Goal: Transaction & Acquisition: Obtain resource

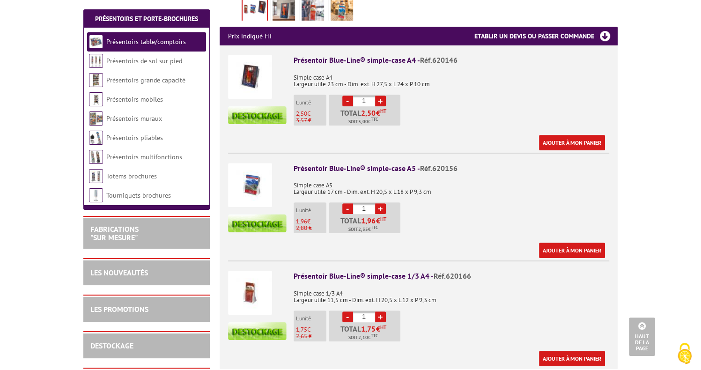
scroll to position [421, 0]
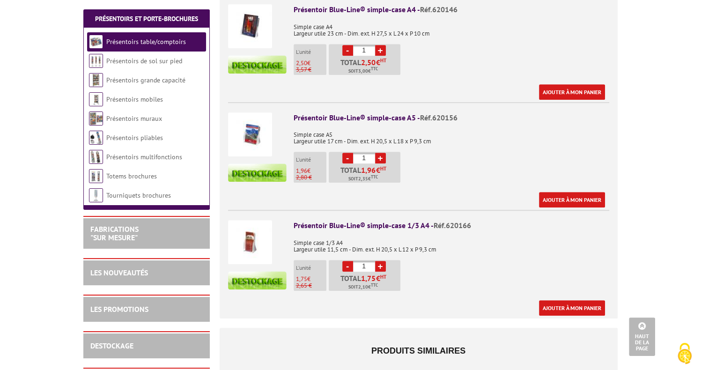
click at [377, 153] on link "+" at bounding box center [380, 158] width 11 height 11
type input "3"
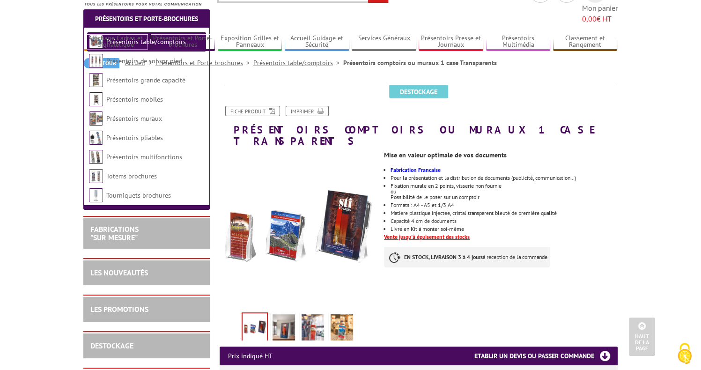
scroll to position [0, 0]
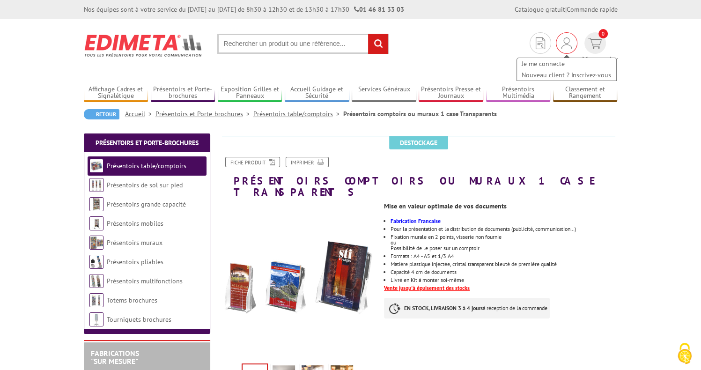
click at [561, 45] on img at bounding box center [566, 42] width 10 height 11
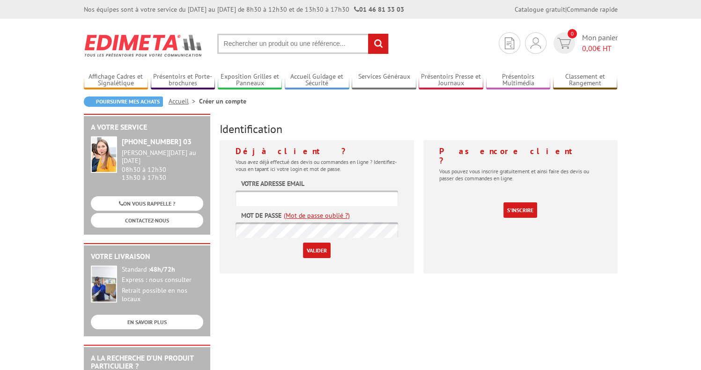
click at [289, 192] on input "text" at bounding box center [317, 198] width 162 height 15
type input "[PERSON_NAME][EMAIL_ADDRESS][DOMAIN_NAME]"
click at [323, 248] on input "Valider" at bounding box center [317, 250] width 28 height 15
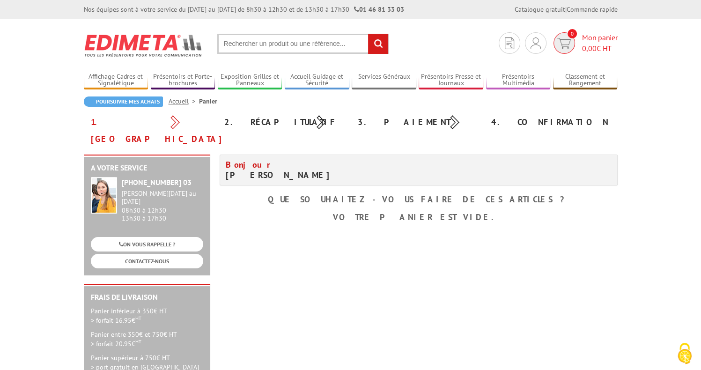
click at [573, 45] on span "0" at bounding box center [564, 43] width 22 height 22
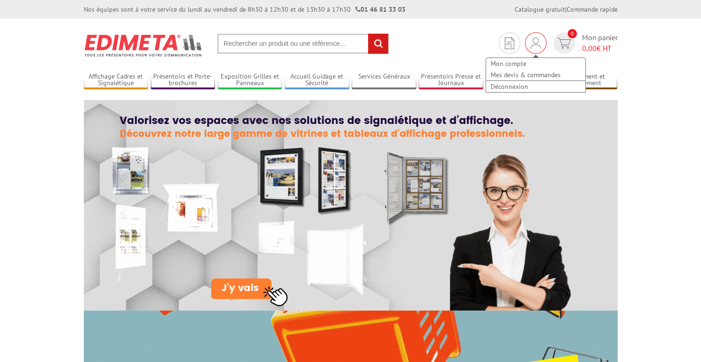
click at [535, 45] on img at bounding box center [535, 42] width 10 height 11
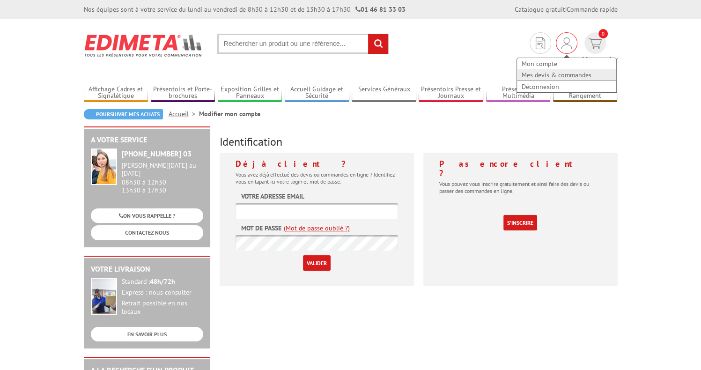
click at [517, 78] on link "Mes devis & commandes" at bounding box center [566, 74] width 99 height 11
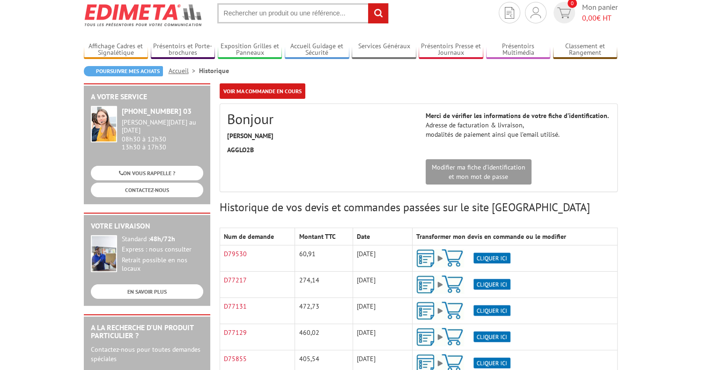
scroll to position [47, 0]
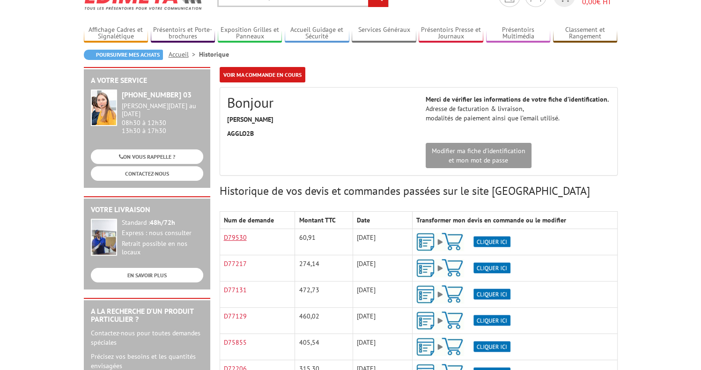
click at [231, 237] on link "D79530" at bounding box center [235, 237] width 23 height 8
click at [493, 242] on img at bounding box center [463, 242] width 94 height 18
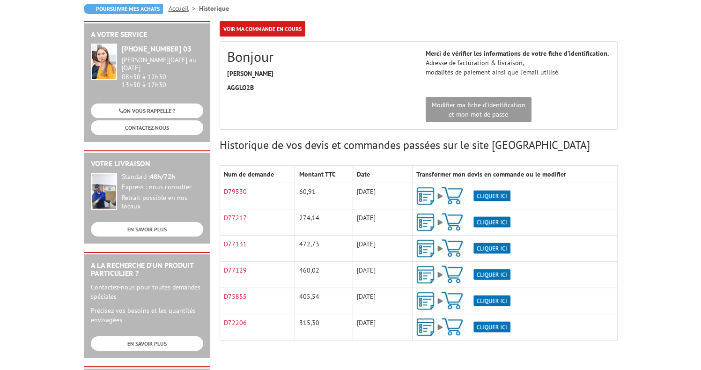
scroll to position [140, 0]
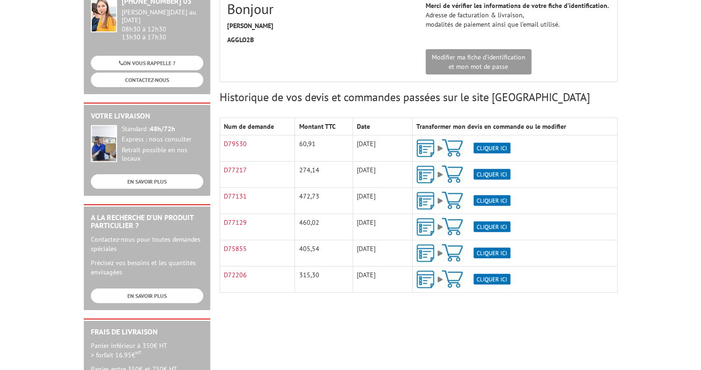
click at [496, 150] on img at bounding box center [463, 148] width 94 height 18
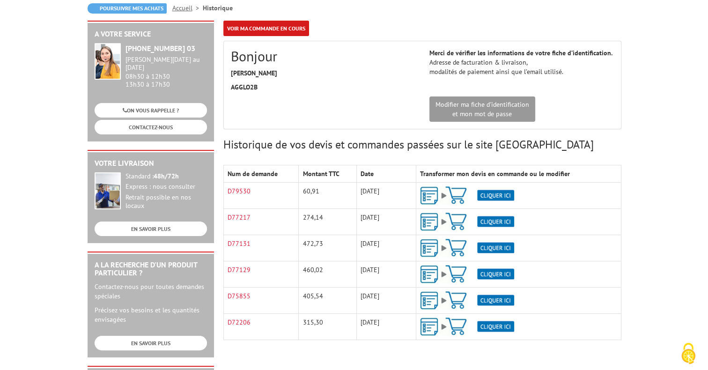
scroll to position [94, 0]
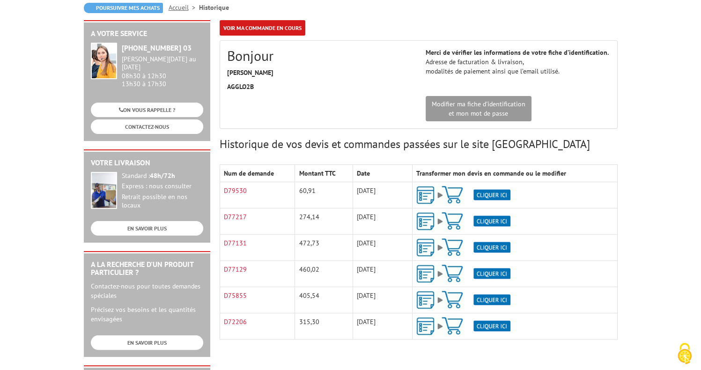
click at [493, 195] on img at bounding box center [463, 195] width 94 height 18
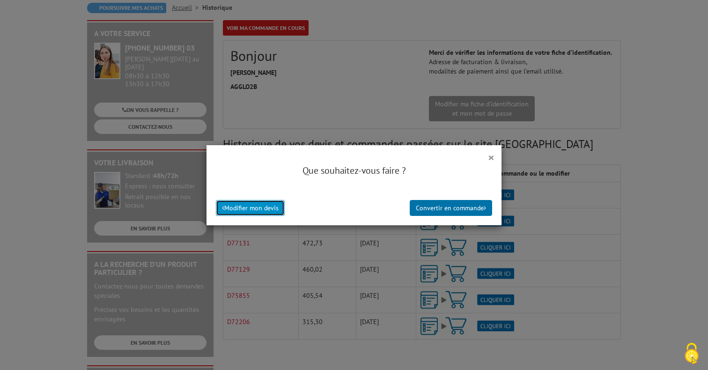
click at [248, 208] on button "Modifier mon devis" at bounding box center [250, 208] width 69 height 16
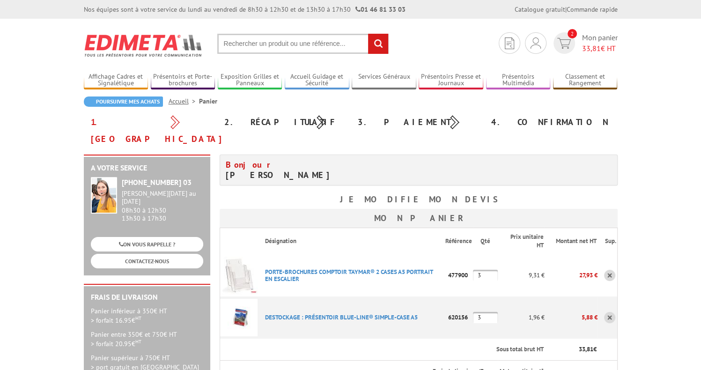
click at [486, 270] on input "3" at bounding box center [485, 275] width 25 height 11
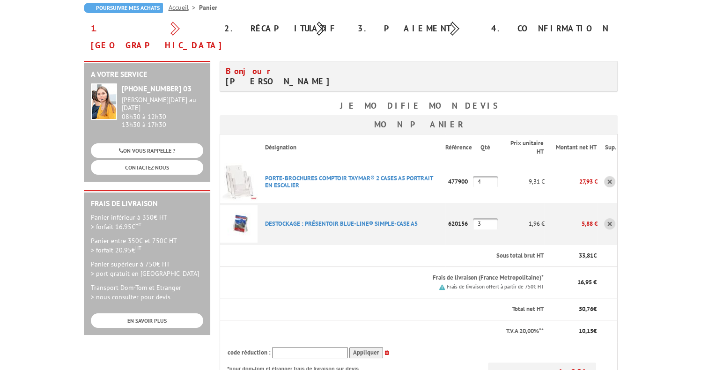
scroll to position [140, 0]
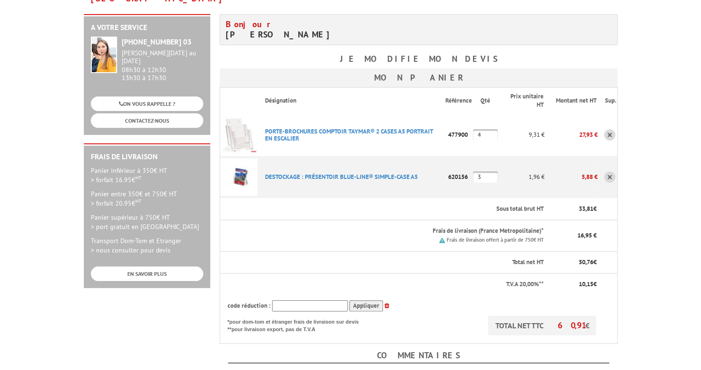
type input "4"
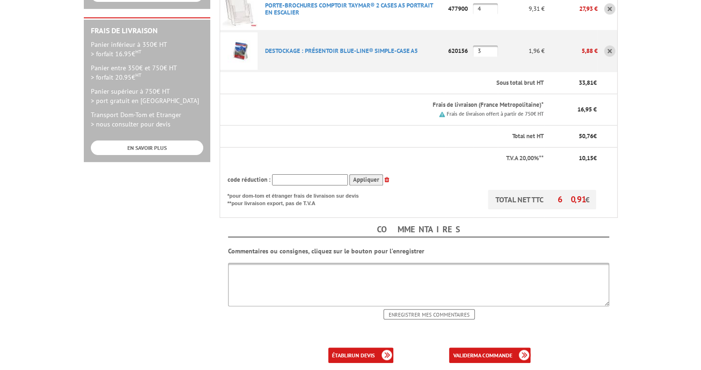
scroll to position [281, 0]
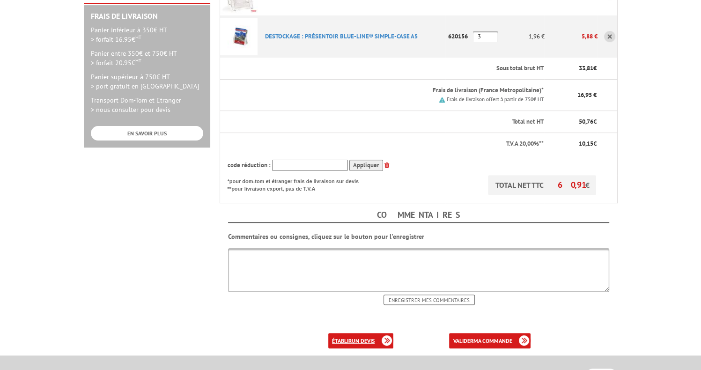
click at [355, 337] on b "un devis" at bounding box center [363, 340] width 23 height 7
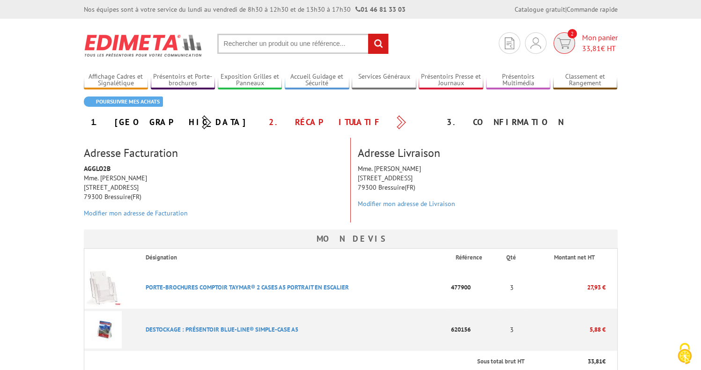
click at [567, 41] on img at bounding box center [564, 43] width 14 height 11
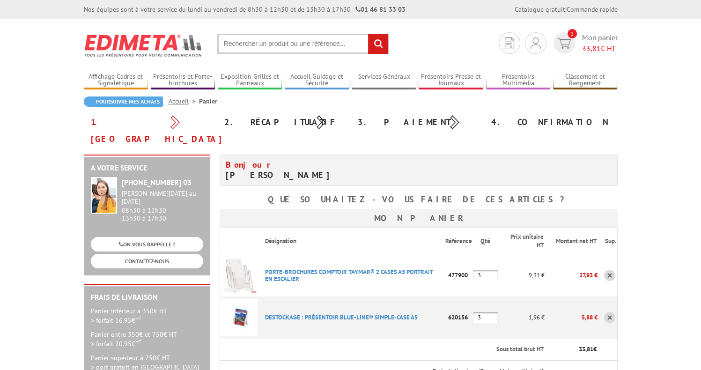
scroll to position [47, 0]
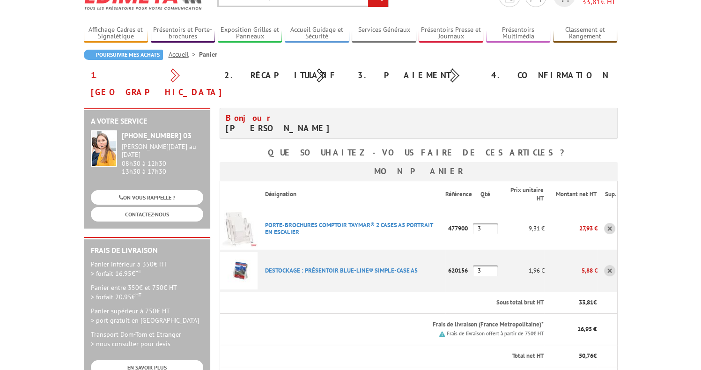
click at [485, 223] on input "3" at bounding box center [485, 228] width 25 height 11
type input "4"
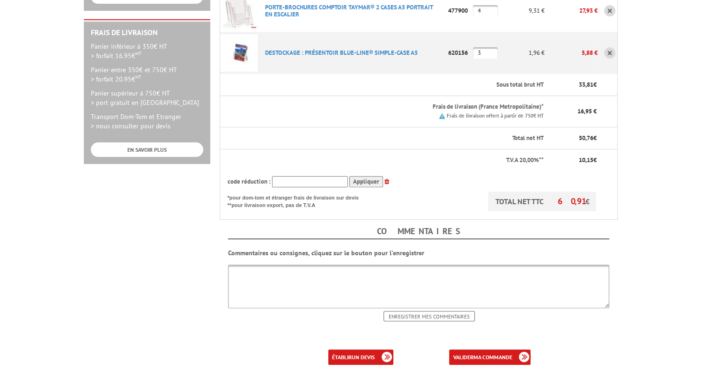
scroll to position [281, 0]
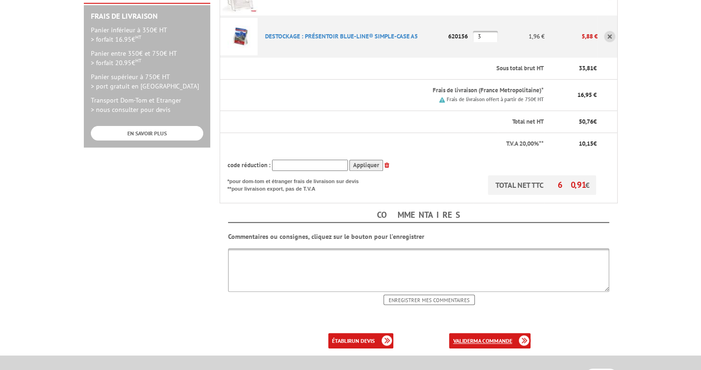
click at [500, 333] on link "valider ma commande" at bounding box center [489, 340] width 81 height 15
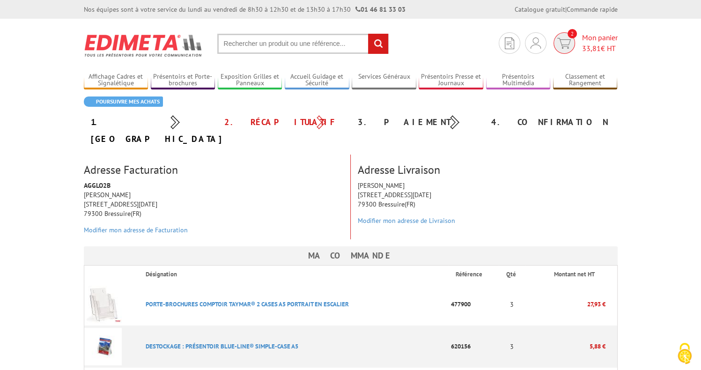
click at [566, 49] on span "2" at bounding box center [564, 43] width 22 height 22
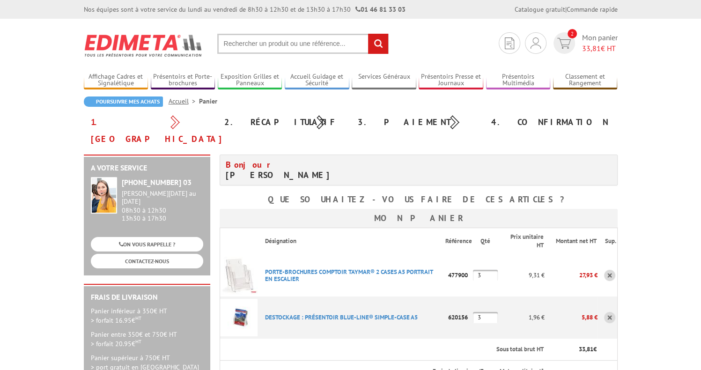
drag, startPoint x: 387, startPoint y: 262, endPoint x: 398, endPoint y: 258, distance: 11.0
click at [388, 264] on p "PORTE-BROCHURES COMPTOIR TAYMAR® 2 CASES A5 PORTRAIT EN ESCALIER" at bounding box center [352, 275] width 188 height 23
click at [612, 270] on link at bounding box center [609, 275] width 11 height 11
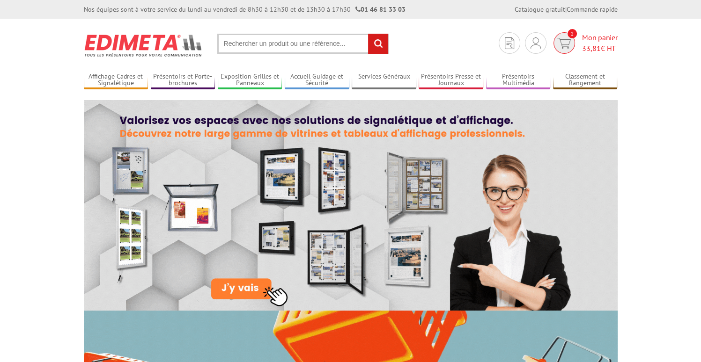
click at [563, 43] on img at bounding box center [564, 43] width 14 height 11
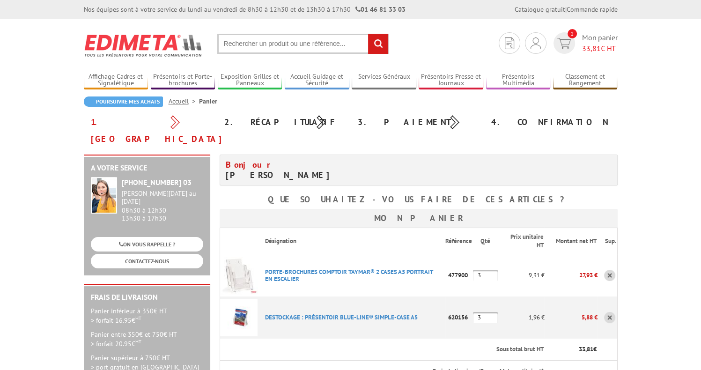
click at [611, 270] on link at bounding box center [609, 275] width 11 height 11
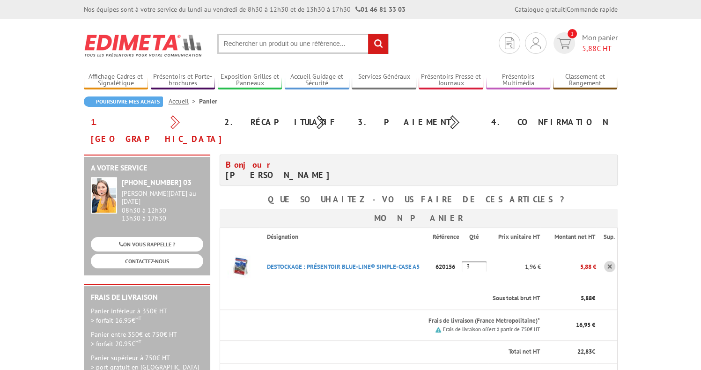
click at [269, 44] on input "text" at bounding box center [302, 44] width 171 height 20
click at [245, 44] on input "text" at bounding box center [302, 44] width 171 height 20
type input "477900"
click at [368, 34] on input "rechercher" at bounding box center [378, 44] width 20 height 20
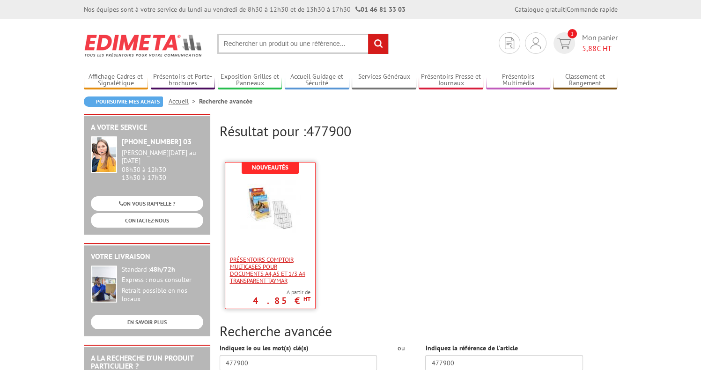
click at [257, 274] on span "Présentoirs comptoir multicases POUR DOCUMENTS A4,A5 ET 1/3 A4 TRANSPARENT TAYM…" at bounding box center [270, 270] width 81 height 28
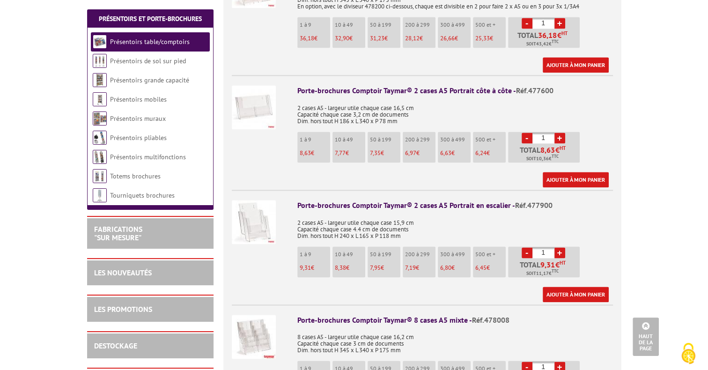
scroll to position [1371, 0]
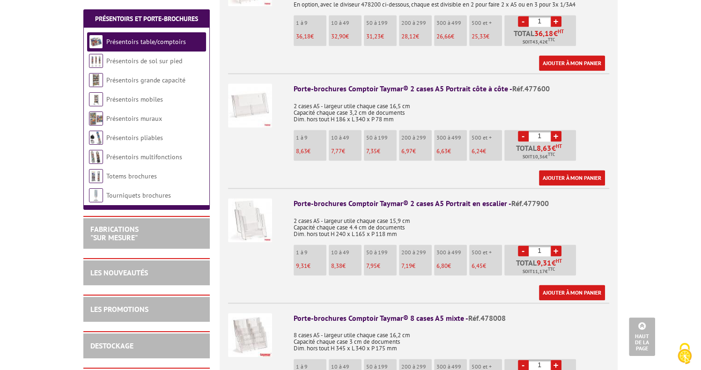
click at [558, 245] on link "+" at bounding box center [556, 250] width 11 height 11
type input "4"
click at [560, 285] on link "Ajouter à mon panier" at bounding box center [572, 292] width 66 height 15
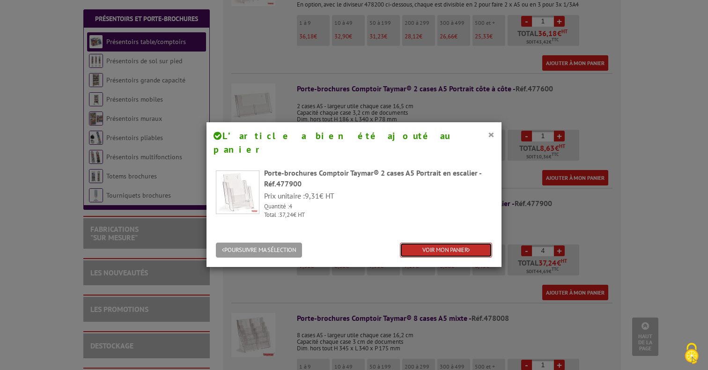
click at [439, 243] on link "VOIR MON PANIER" at bounding box center [446, 250] width 92 height 15
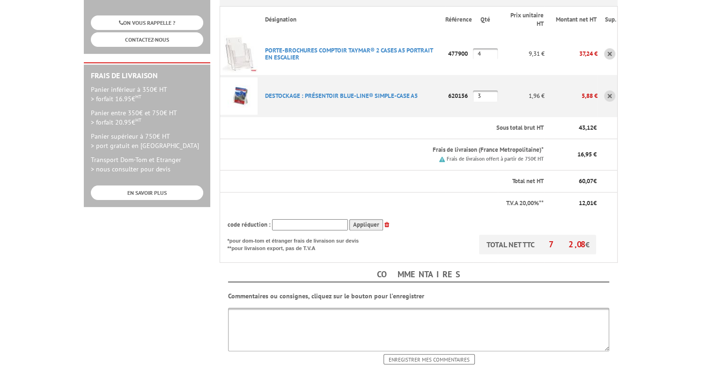
scroll to position [281, 0]
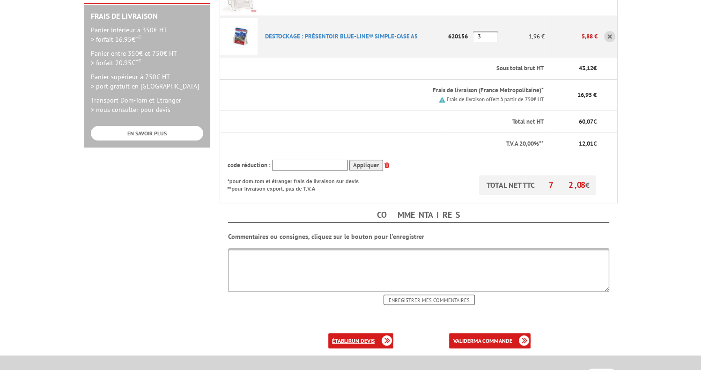
click at [332, 333] on link "établir un devis" at bounding box center [360, 340] width 65 height 15
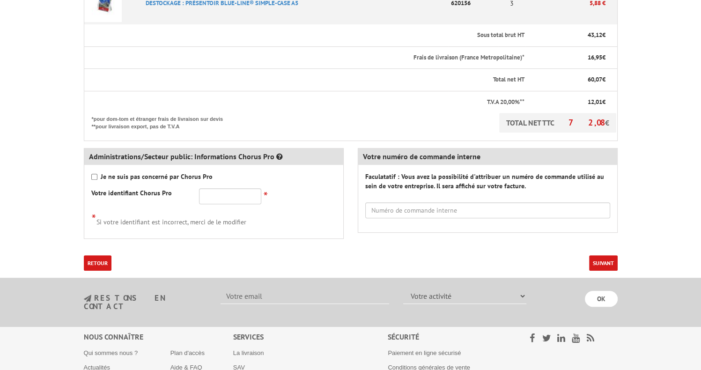
scroll to position [328, 0]
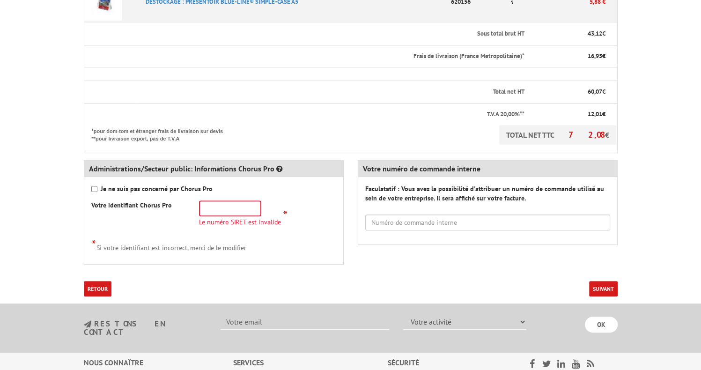
click at [597, 257] on div "Administrations/Secteur public: Informations Chorus Pro Je ne suis pas concerné…" at bounding box center [351, 213] width 548 height 121
click at [219, 208] on input "text" at bounding box center [230, 208] width 62 height 16
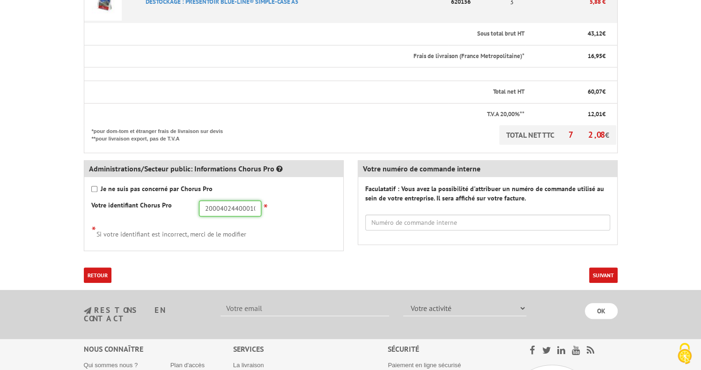
type input "20004024400010"
click at [608, 272] on button "Suivant" at bounding box center [603, 274] width 29 height 15
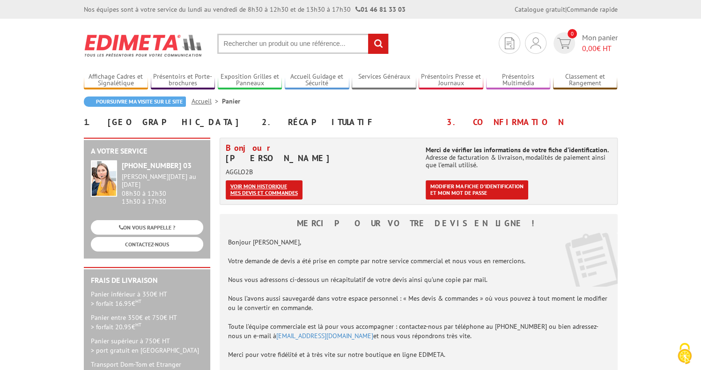
click at [265, 194] on link "Voir mon historique mes devis et commandes" at bounding box center [264, 189] width 77 height 19
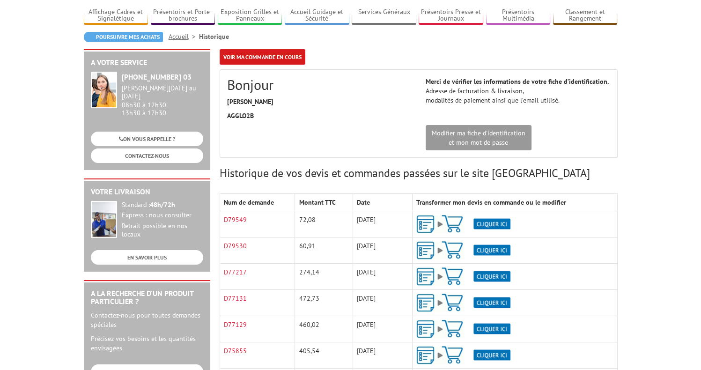
scroll to position [94, 0]
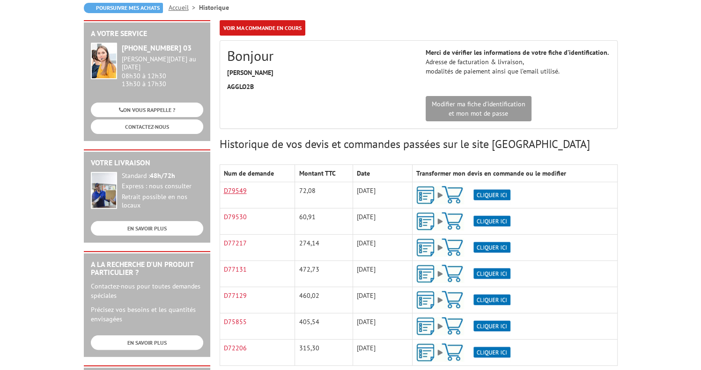
click at [234, 189] on link "D79549" at bounding box center [235, 190] width 23 height 8
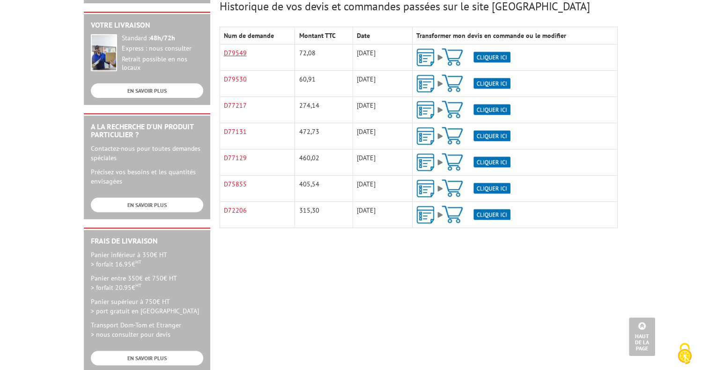
scroll to position [0, 0]
